Goal: Task Accomplishment & Management: Manage account settings

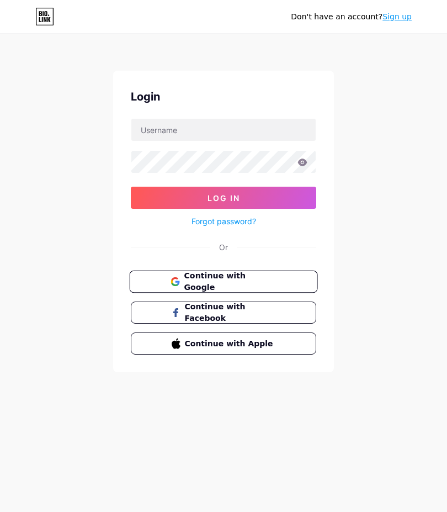
click at [191, 283] on span "Continue with Google" at bounding box center [230, 282] width 92 height 24
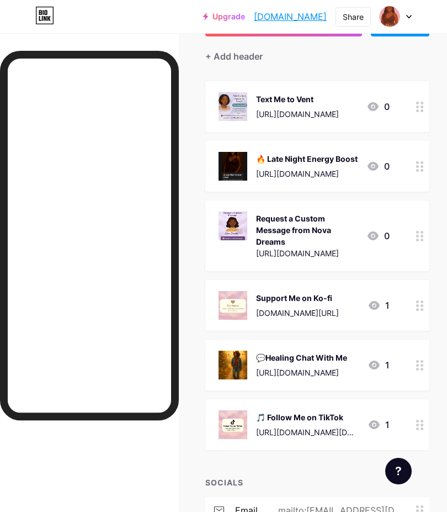
scroll to position [103, 0]
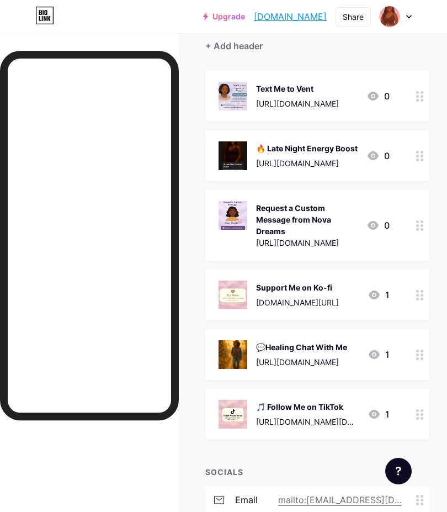
click at [309, 413] on div "🎵 Follow Me on TikTok" at bounding box center [307, 407] width 103 height 12
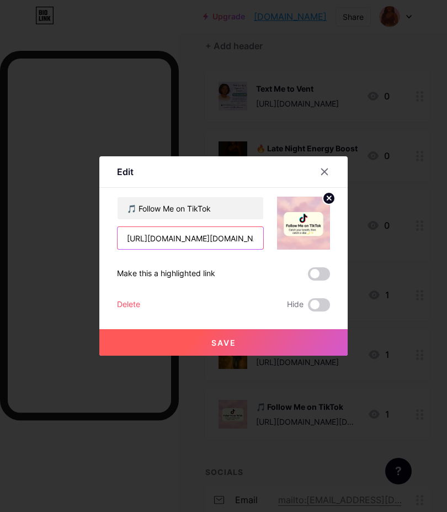
click at [251, 249] on input "[URL][DOMAIN_NAME][DOMAIN_NAME]" at bounding box center [191, 238] width 146 height 22
click at [238, 249] on input "[URL][DOMAIN_NAME][DOMAIN_NAME]" at bounding box center [191, 238] width 146 height 22
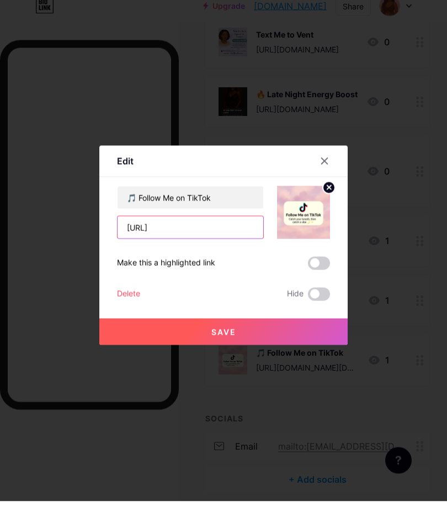
type input "1"
click at [146, 249] on input "1" at bounding box center [191, 238] width 146 height 22
paste input "[DOMAIN_NAME][URL]"
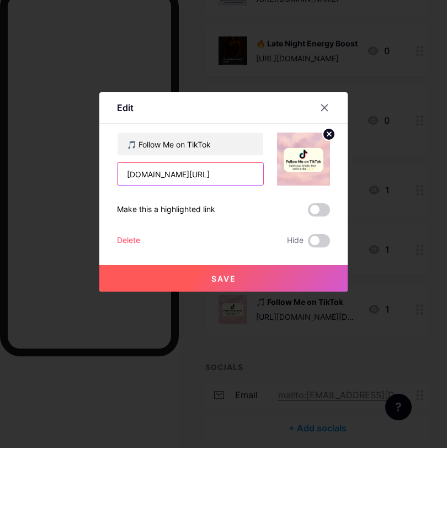
type input "[DOMAIN_NAME][URL]"
click at [206, 329] on button "Save" at bounding box center [223, 342] width 249 height 27
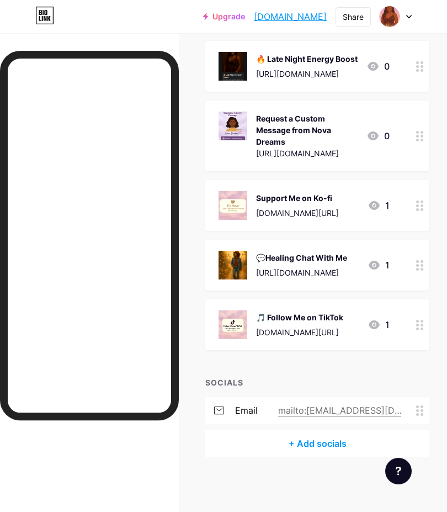
scroll to position [0, 0]
